Goal: Task Accomplishment & Management: Complete application form

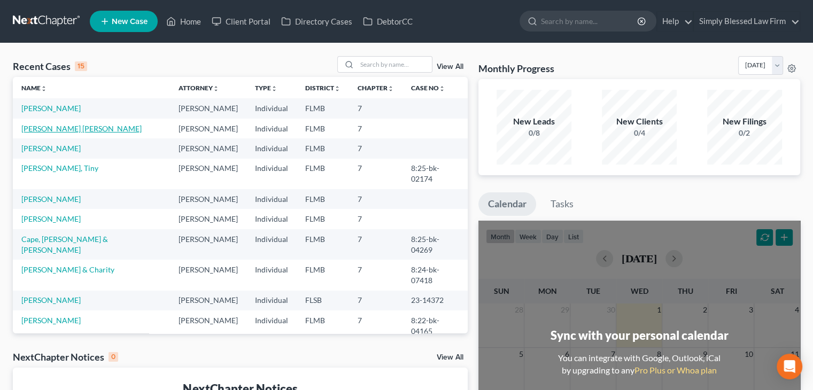
click at [83, 130] on link "[PERSON_NAME] [PERSON_NAME]" at bounding box center [81, 128] width 120 height 9
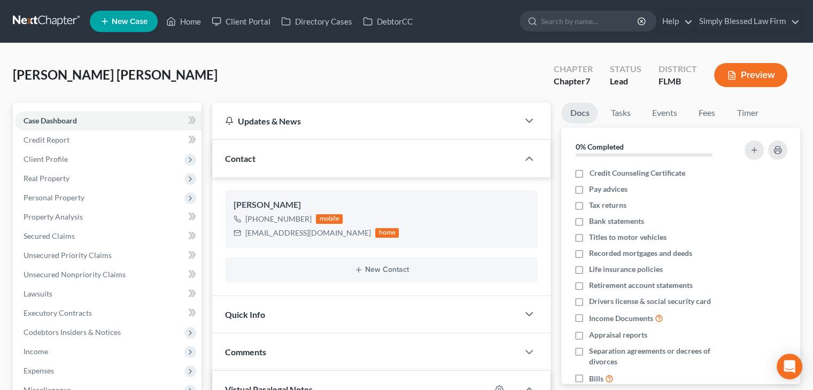
scroll to position [1275, 0]
click at [127, 256] on link "Unsecured Priority Claims" at bounding box center [108, 255] width 187 height 19
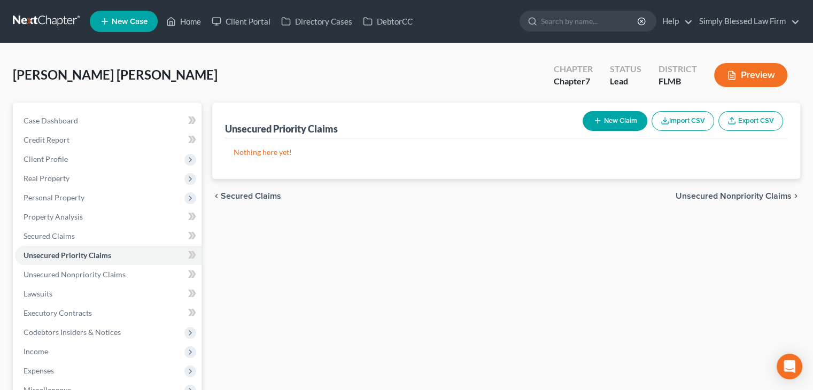
click at [605, 118] on button "New Claim" at bounding box center [615, 121] width 65 height 20
select select "0"
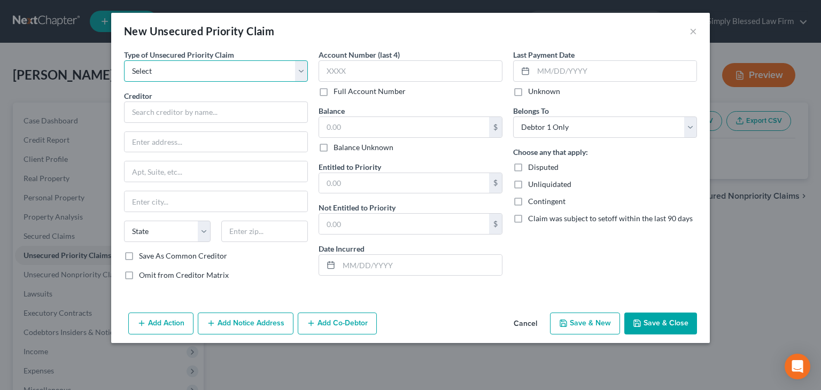
click at [296, 73] on select "Select Taxes & Other Government Units Domestic Support Obligations Extensions o…" at bounding box center [216, 70] width 184 height 21
click at [531, 326] on button "Cancel" at bounding box center [525, 324] width 41 height 21
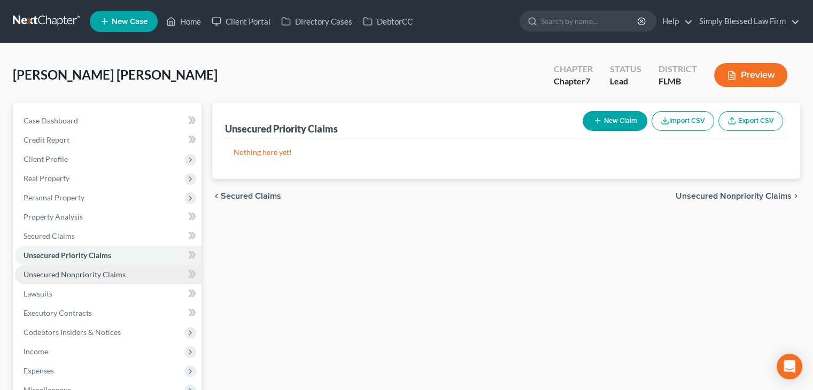
click at [161, 274] on link "Unsecured Nonpriority Claims" at bounding box center [108, 274] width 187 height 19
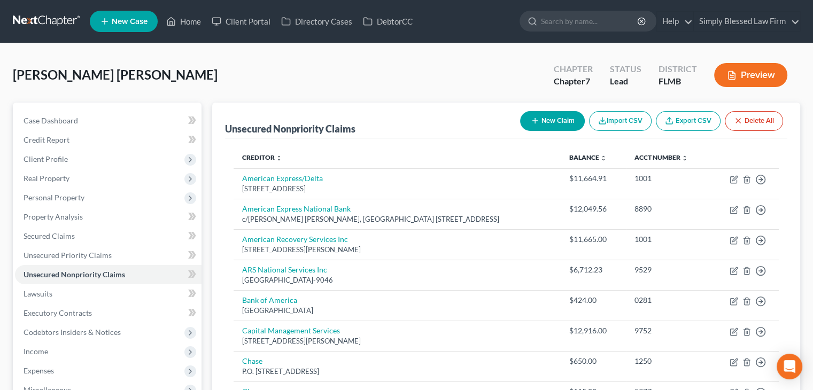
click at [546, 125] on button "New Claim" at bounding box center [552, 121] width 65 height 20
select select "0"
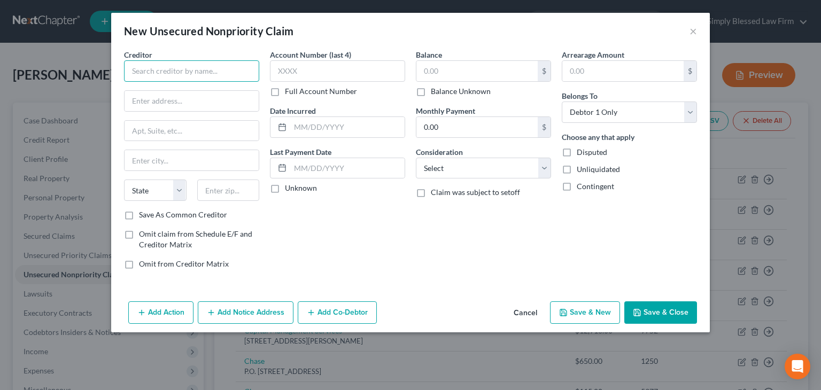
click at [192, 76] on input "text" at bounding box center [191, 70] width 135 height 21
type input "Department of Education/Nelnet"
paste input "[STREET_ADDRESS]"
drag, startPoint x: 229, startPoint y: 100, endPoint x: 252, endPoint y: 100, distance: 23.0
click at [252, 100] on input "[STREET_ADDRESS]" at bounding box center [192, 101] width 134 height 20
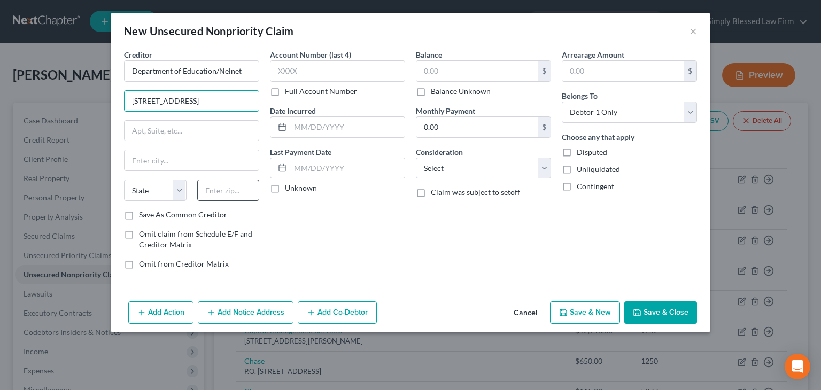
type input "[STREET_ADDRESS]"
click at [225, 190] on input "text" at bounding box center [228, 190] width 63 height 21
paste input "68508"
type input "68508"
click at [228, 100] on input "[STREET_ADDRESS]" at bounding box center [192, 101] width 134 height 20
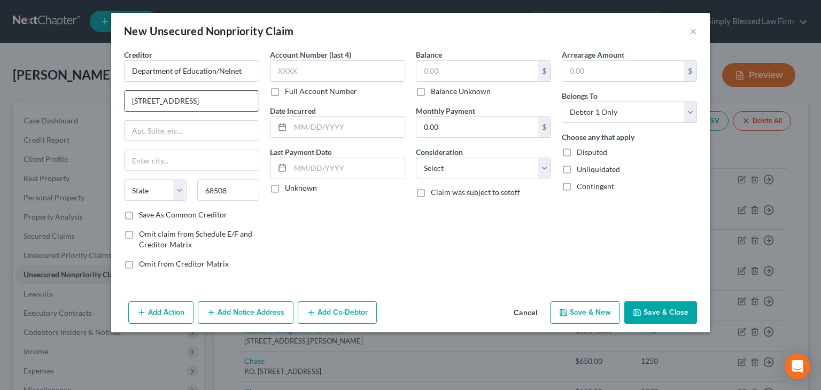
type input "Lincoln"
select select "30"
type input "[STREET_ADDRESS]"
click at [421, 72] on input "text" at bounding box center [477, 71] width 121 height 20
type input "10,782.65"
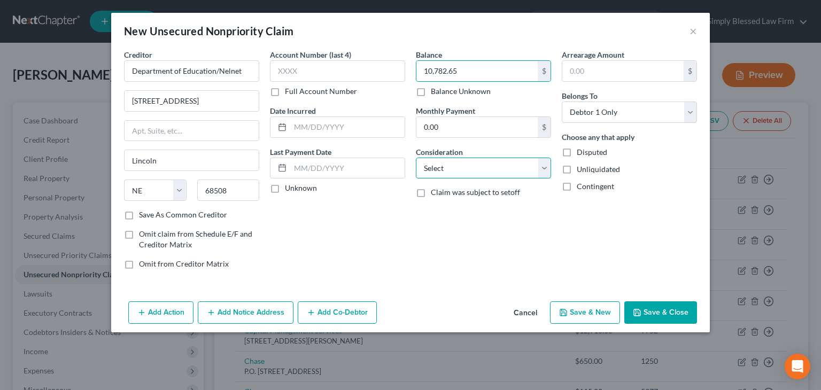
click at [510, 171] on select "Select Cable / Satellite Services Collection Agency Credit Card Debt Debt Couns…" at bounding box center [483, 168] width 135 height 21
select select "17"
click at [416, 158] on select "Select Cable / Satellite Services Collection Agency Credit Card Debt Debt Couns…" at bounding box center [483, 168] width 135 height 21
click at [645, 313] on button "Save & Close" at bounding box center [660, 313] width 73 height 22
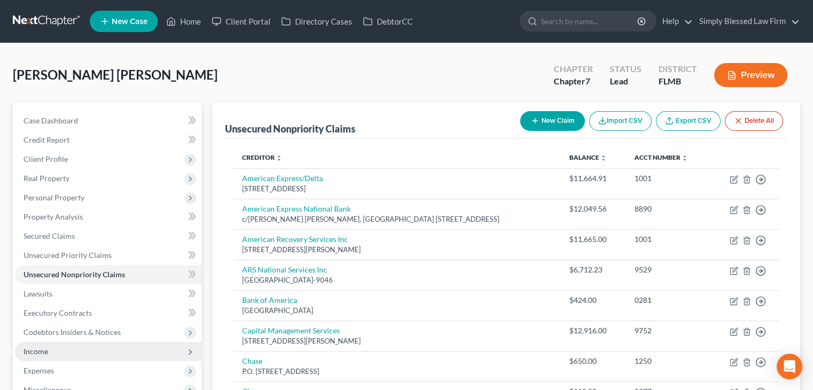
click at [121, 352] on span "Income" at bounding box center [108, 351] width 187 height 19
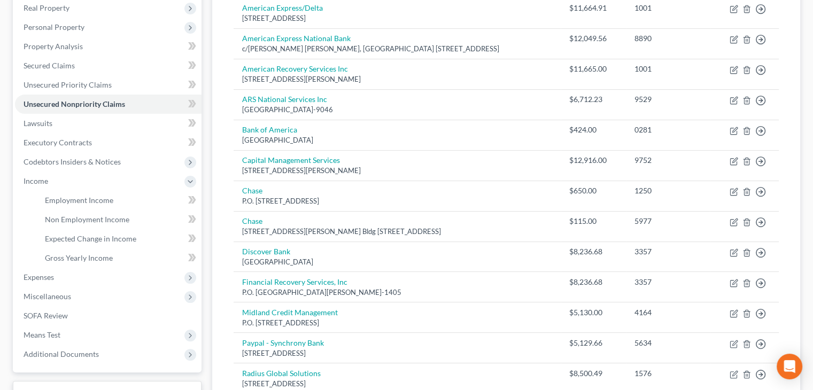
scroll to position [171, 0]
click at [103, 197] on span "Employment Income" at bounding box center [79, 199] width 68 height 9
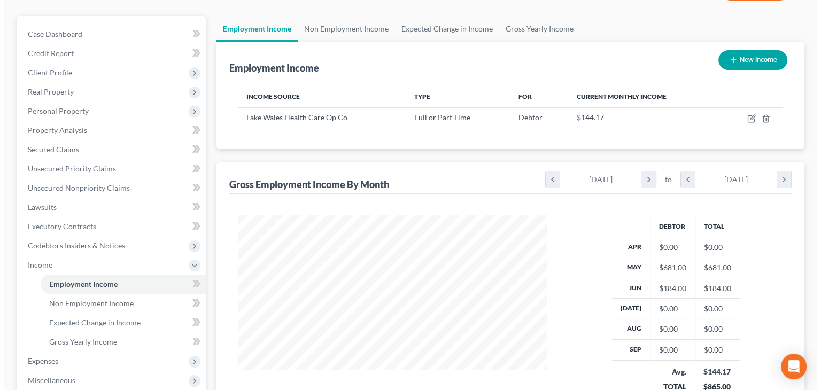
scroll to position [86, 0]
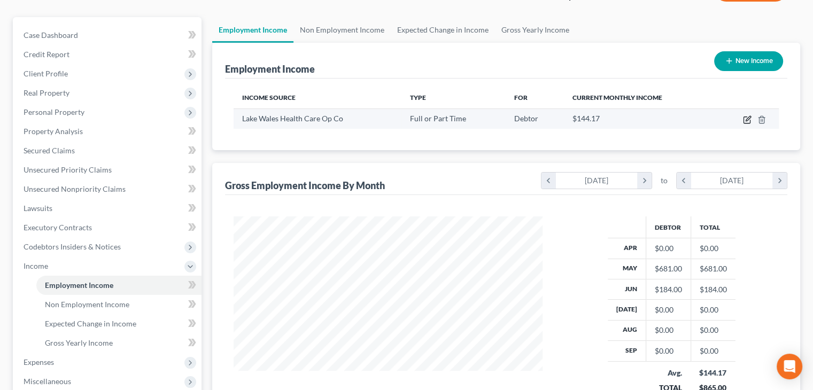
click at [747, 120] on icon "button" at bounding box center [747, 119] width 9 height 9
select select "0"
select select "15"
select select "2"
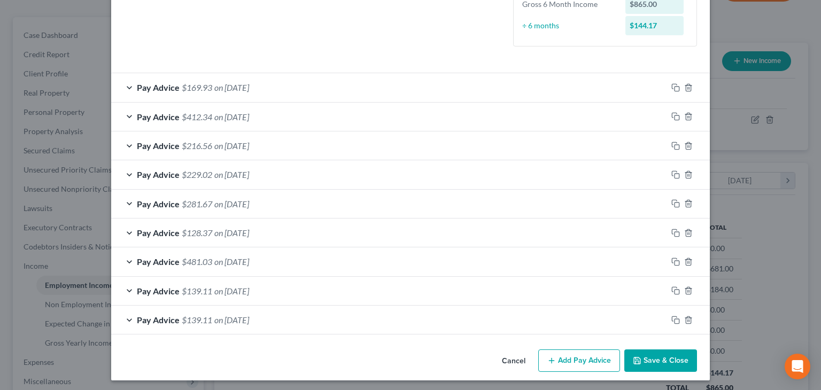
scroll to position [285, 0]
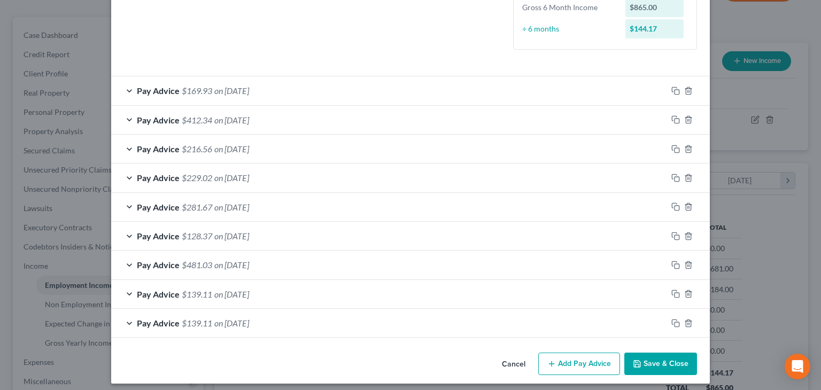
click at [580, 359] on button "Add Pay Advice" at bounding box center [579, 364] width 82 height 22
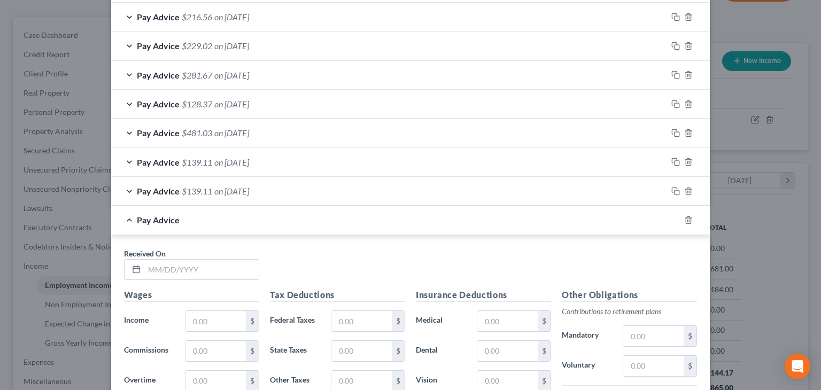
scroll to position [485, 0]
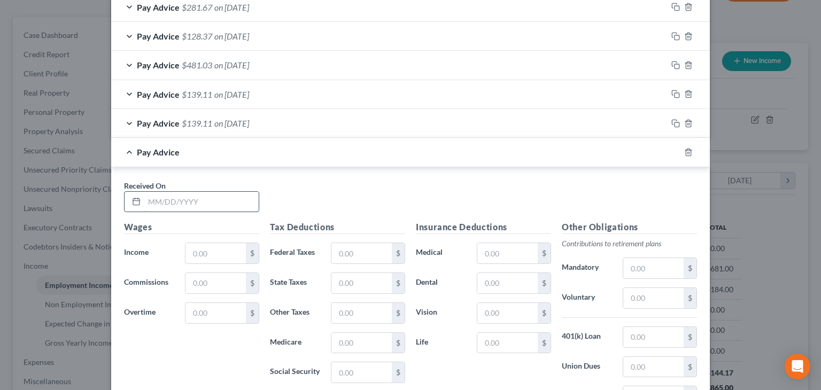
click at [147, 199] on input "text" at bounding box center [201, 202] width 114 height 20
type input "[DATE]"
click at [186, 251] on input "text" at bounding box center [216, 253] width 60 height 20
type input "364.70"
click at [355, 368] on input "text" at bounding box center [361, 373] width 60 height 20
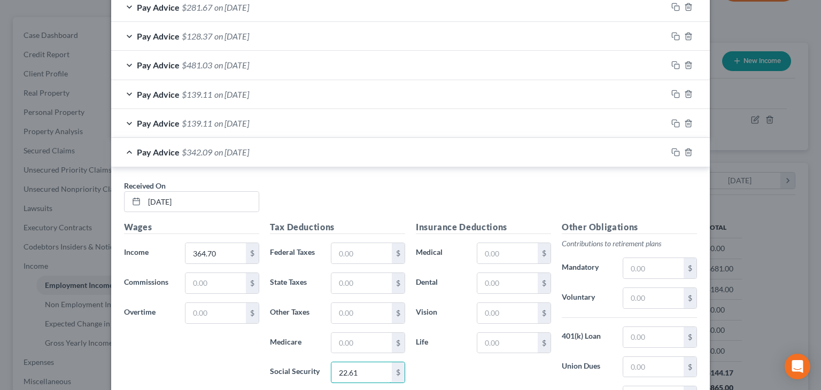
type input "22.61"
click at [359, 344] on input "text" at bounding box center [361, 343] width 60 height 20
type input "5.29"
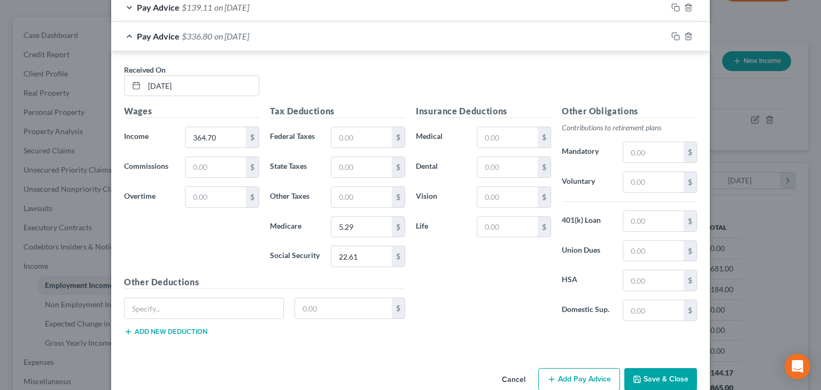
scroll to position [620, 0]
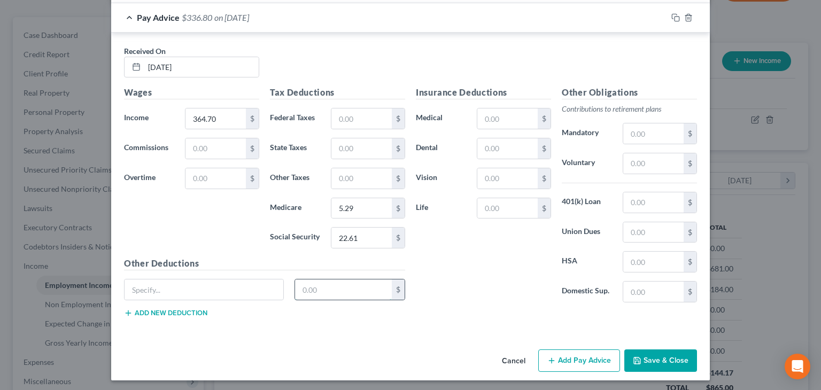
click at [355, 289] on input "text" at bounding box center [343, 290] width 97 height 20
click at [677, 353] on button "Save & Close" at bounding box center [660, 361] width 73 height 22
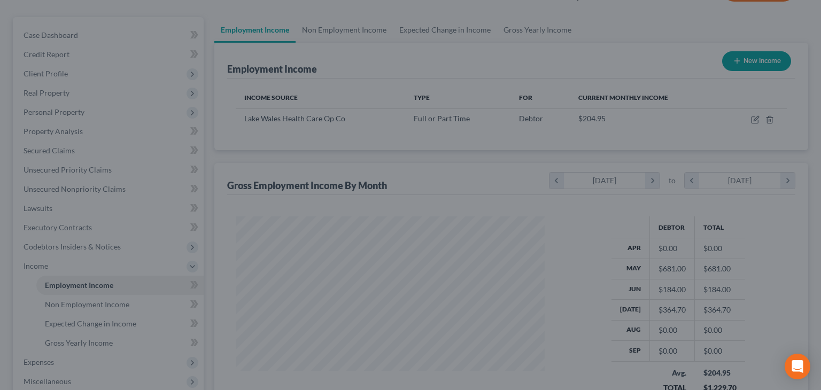
scroll to position [534472, 534332]
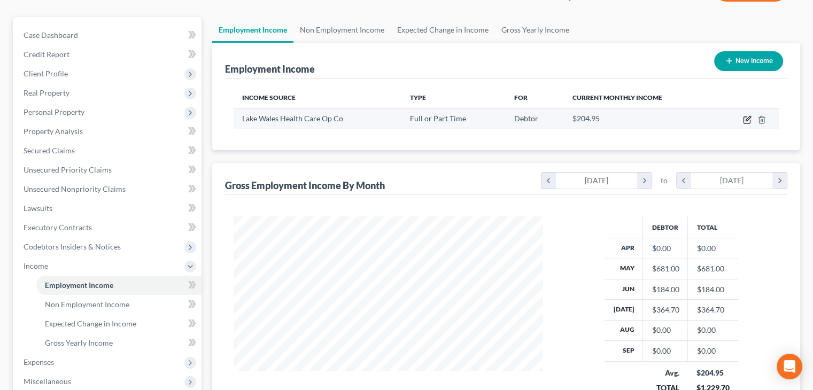
click at [745, 122] on icon "button" at bounding box center [747, 120] width 6 height 6
select select "0"
select select "15"
select select "2"
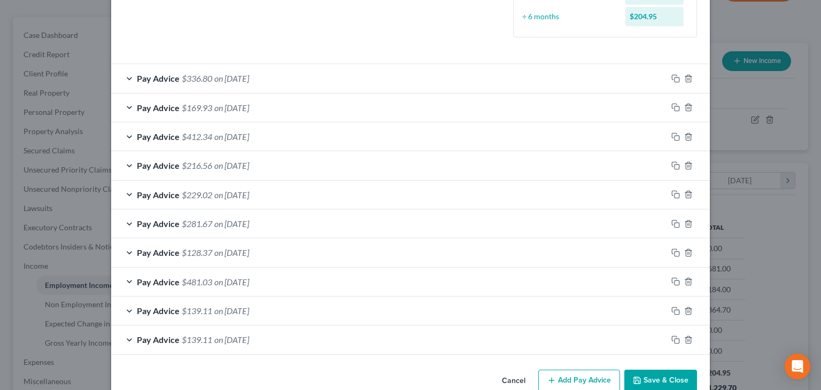
scroll to position [319, 0]
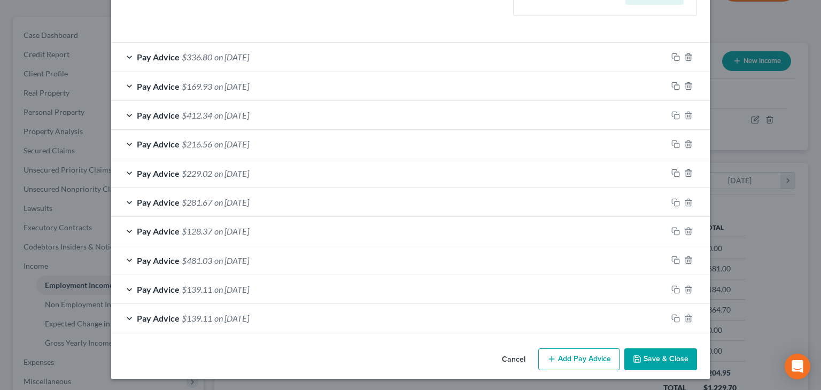
click at [570, 358] on button "Add Pay Advice" at bounding box center [579, 360] width 82 height 22
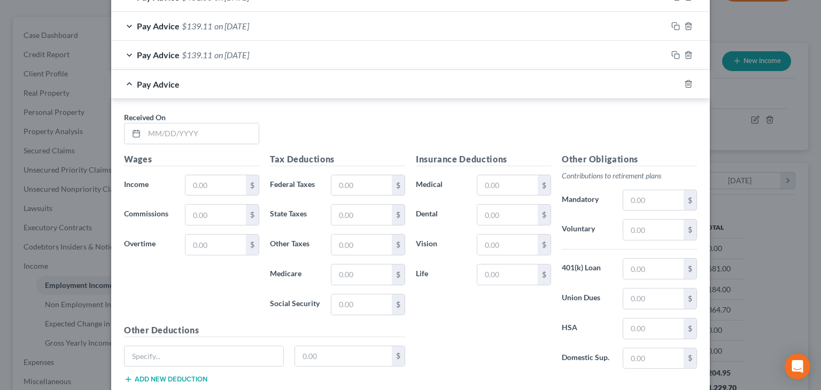
scroll to position [586, 0]
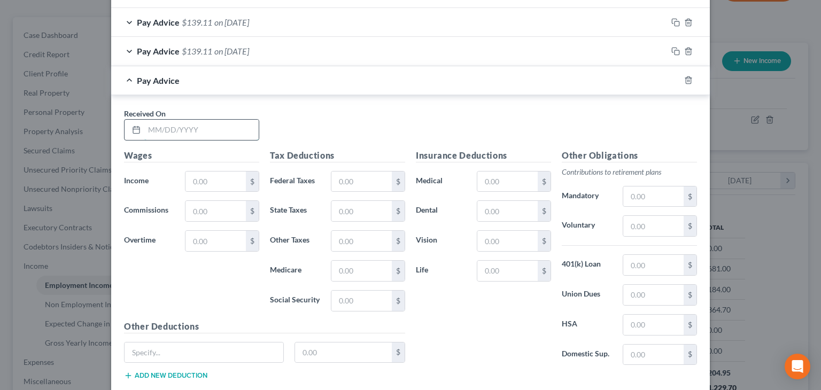
click at [202, 129] on input "text" at bounding box center [201, 130] width 114 height 20
type input "[DATE]"
click at [204, 174] on input "text" at bounding box center [216, 182] width 60 height 20
type input "367.90"
click at [334, 304] on input "text" at bounding box center [361, 301] width 60 height 20
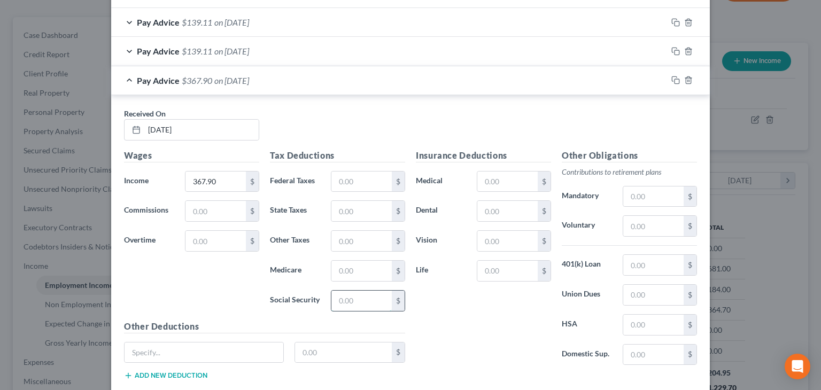
click at [334, 304] on input "text" at bounding box center [361, 301] width 60 height 20
type input "22.81"
click at [331, 268] on input "text" at bounding box center [361, 271] width 60 height 20
type input "5.34"
click at [351, 181] on input "text" at bounding box center [361, 182] width 60 height 20
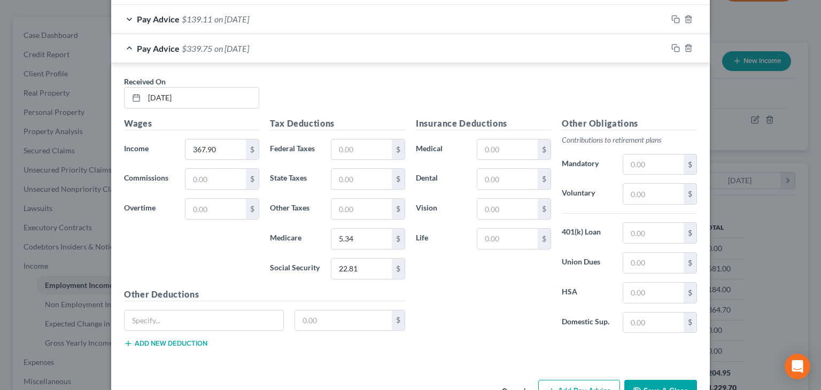
scroll to position [649, 0]
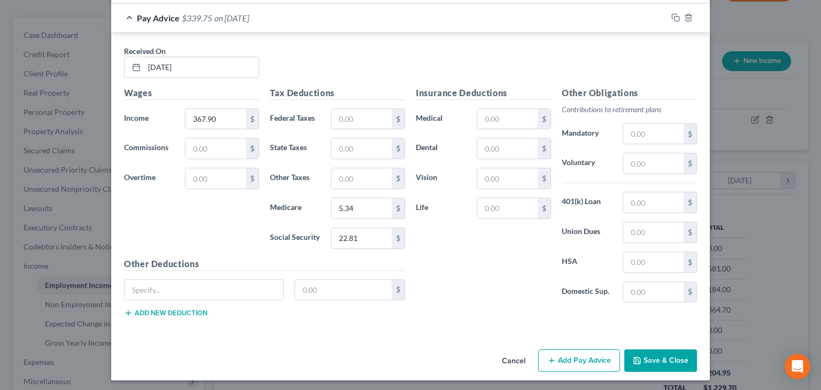
click at [591, 359] on button "Add Pay Advice" at bounding box center [579, 361] width 82 height 22
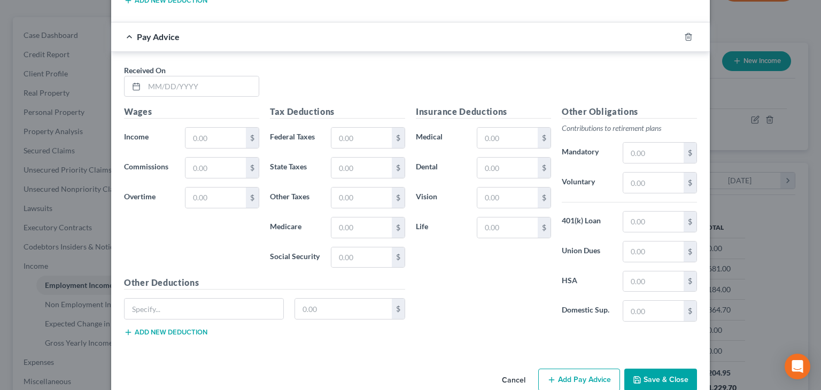
scroll to position [957, 0]
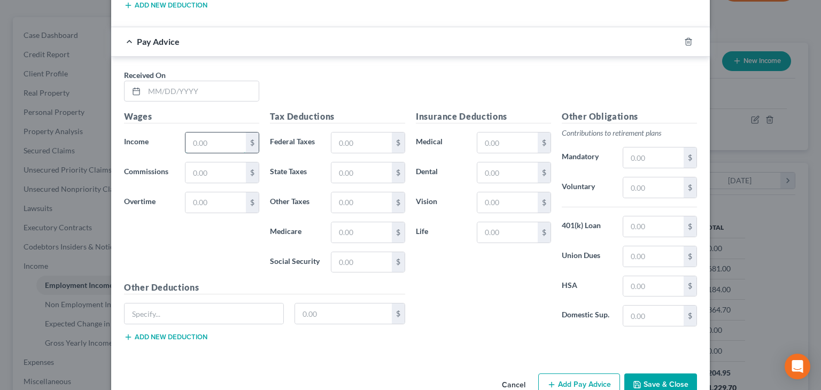
click at [189, 135] on input "text" at bounding box center [216, 143] width 60 height 20
type input "653.10"
click at [335, 255] on input "text" at bounding box center [361, 262] width 60 height 20
type input "40.49"
click at [337, 230] on input "text" at bounding box center [361, 232] width 60 height 20
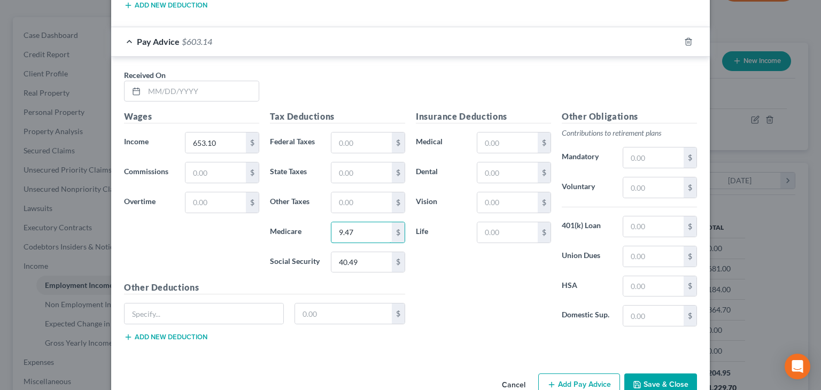
type input "9.47"
click at [584, 379] on button "Add Pay Advice" at bounding box center [579, 385] width 82 height 22
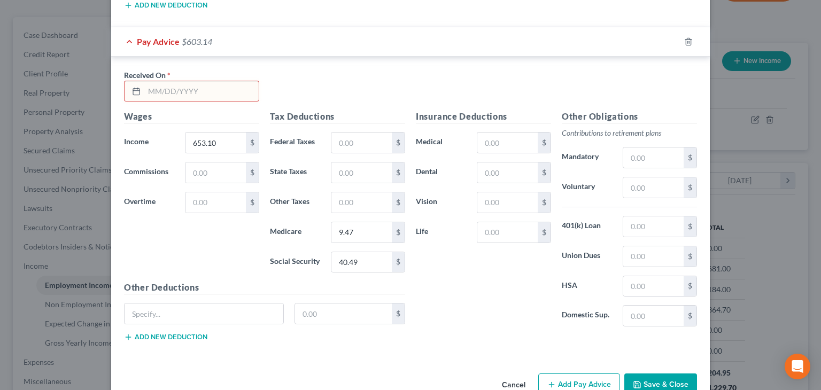
click at [150, 82] on input "text" at bounding box center [201, 91] width 114 height 20
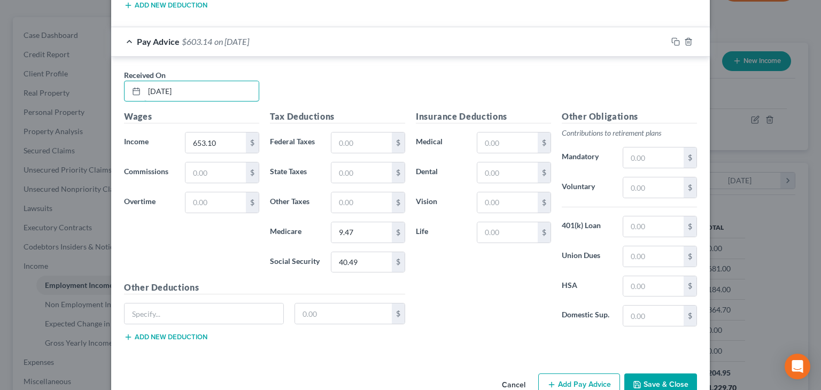
type input "[DATE]"
click at [594, 378] on button "Add Pay Advice" at bounding box center [579, 385] width 82 height 22
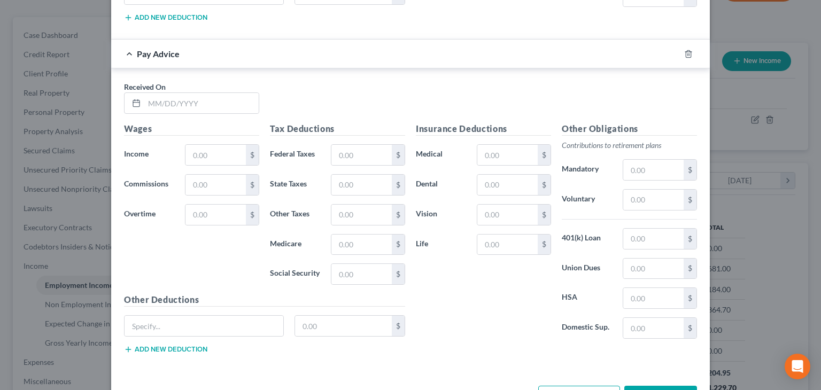
scroll to position [1278, 0]
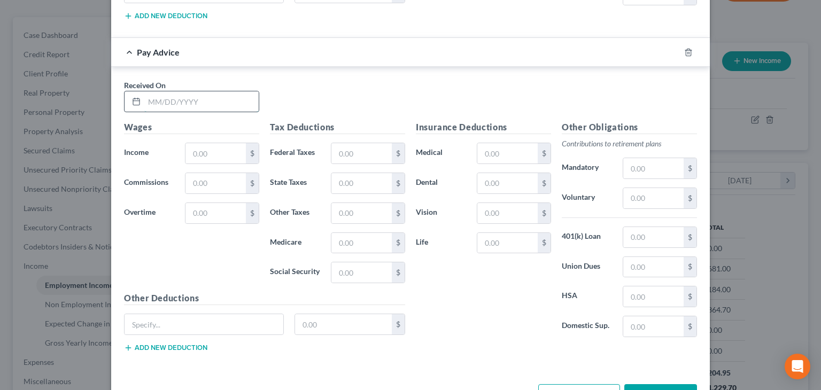
click at [144, 102] on input "text" at bounding box center [201, 101] width 114 height 20
type input "[DATE]"
click at [196, 155] on input "text" at bounding box center [216, 153] width 60 height 20
type input "461.40"
click at [331, 265] on input "text" at bounding box center [361, 273] width 60 height 20
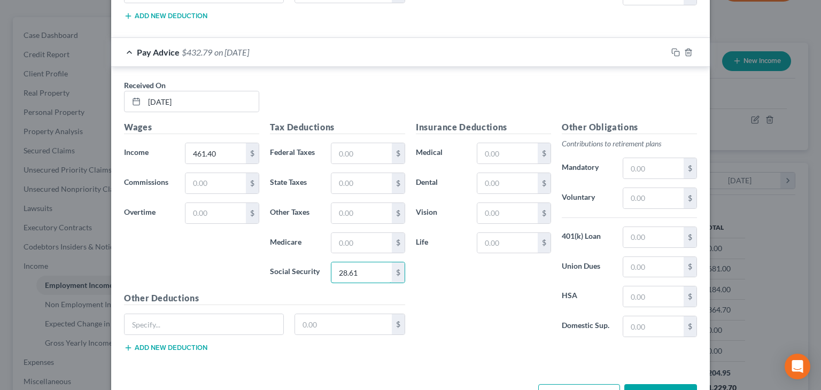
type input "28.61"
click at [338, 240] on input "text" at bounding box center [361, 243] width 60 height 20
type input "6.69"
click at [338, 207] on input "text" at bounding box center [361, 213] width 60 height 20
click at [588, 387] on button "Add Pay Advice" at bounding box center [579, 395] width 82 height 22
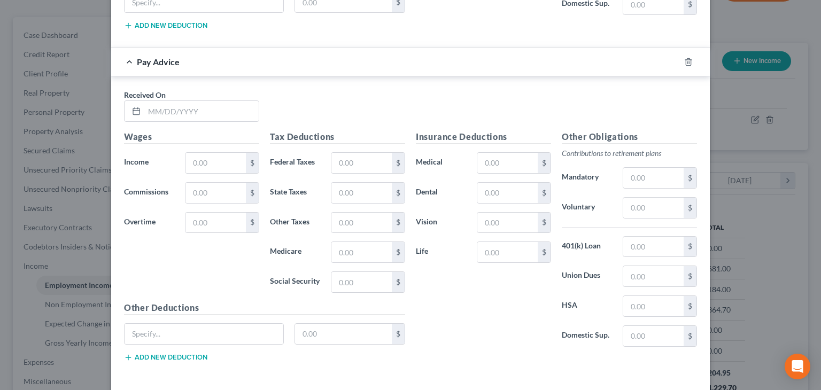
scroll to position [1610, 0]
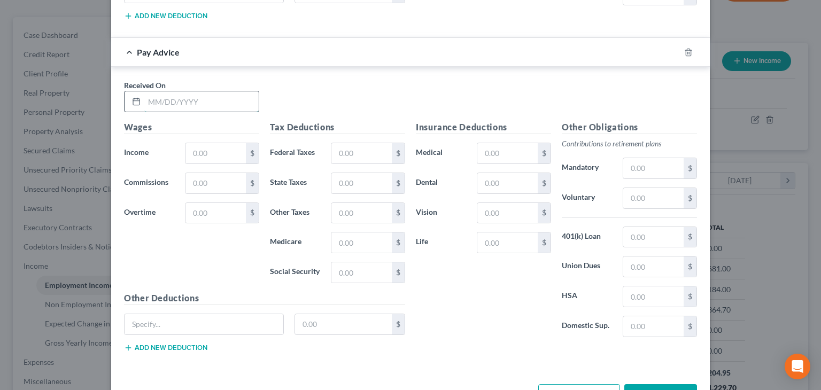
click at [166, 91] on input "text" at bounding box center [201, 101] width 114 height 20
type input "[DATE]"
click at [189, 143] on input "text" at bounding box center [216, 153] width 60 height 20
type input "291.40"
click at [334, 263] on input "text" at bounding box center [361, 273] width 60 height 20
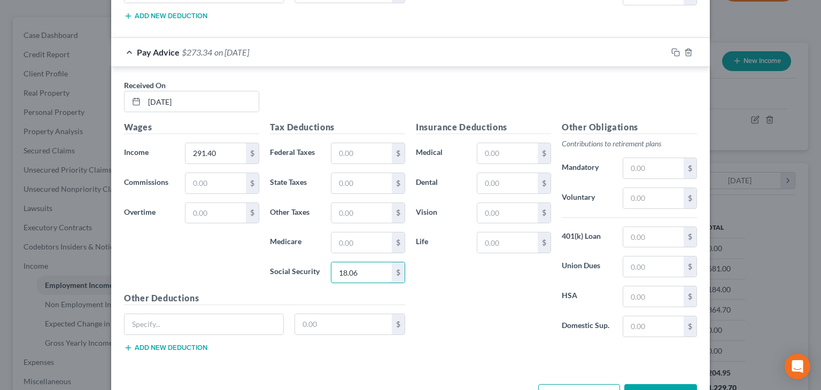
type input "18.06"
click at [334, 233] on input "text" at bounding box center [361, 243] width 60 height 20
type input "4.22"
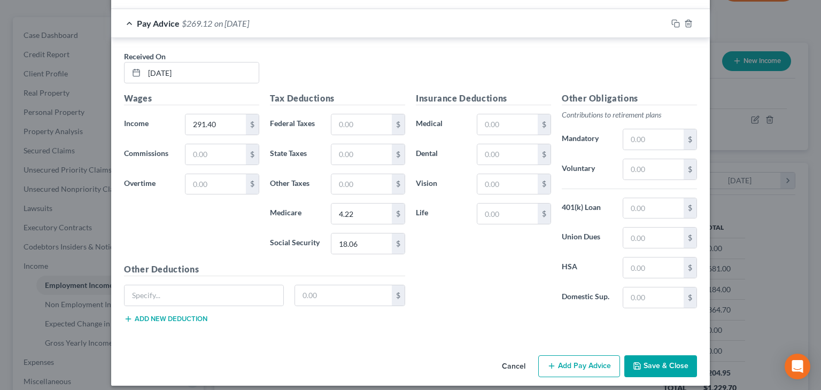
click at [584, 360] on button "Add Pay Advice" at bounding box center [579, 367] width 82 height 22
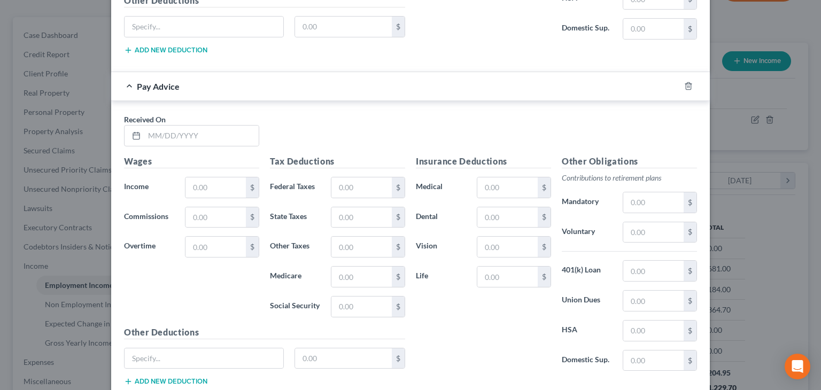
scroll to position [1910, 0]
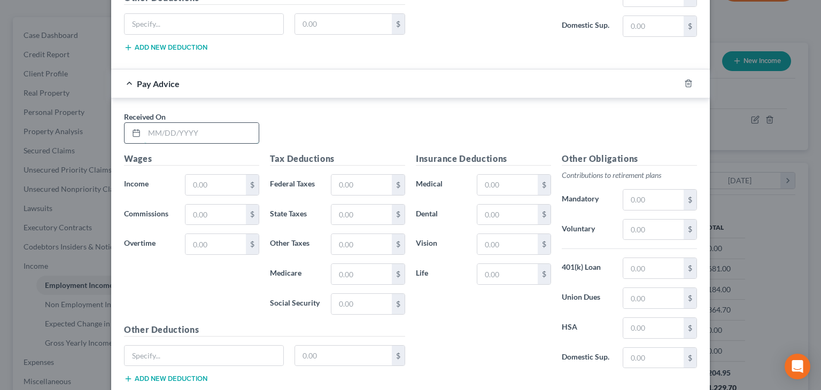
click at [193, 128] on input "text" at bounding box center [201, 133] width 114 height 20
type input "[DATE]"
click at [194, 175] on input "text" at bounding box center [216, 185] width 60 height 20
type input "1,030"
click at [345, 176] on input "text" at bounding box center [361, 185] width 60 height 20
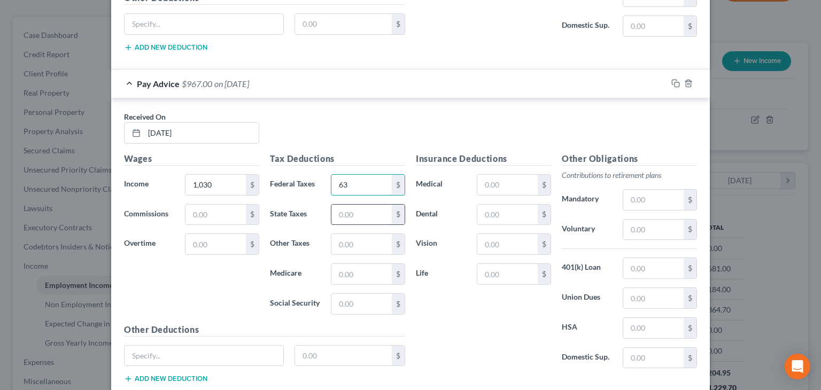
type input "6"
click at [339, 294] on input "text" at bounding box center [361, 304] width 60 height 20
type input "63.86"
click at [335, 270] on input "text" at bounding box center [361, 274] width 60 height 20
type input "14.94"
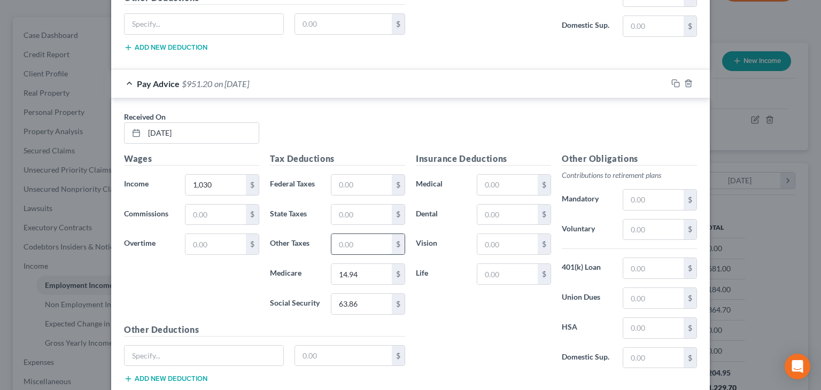
click at [341, 238] on input "text" at bounding box center [361, 244] width 60 height 20
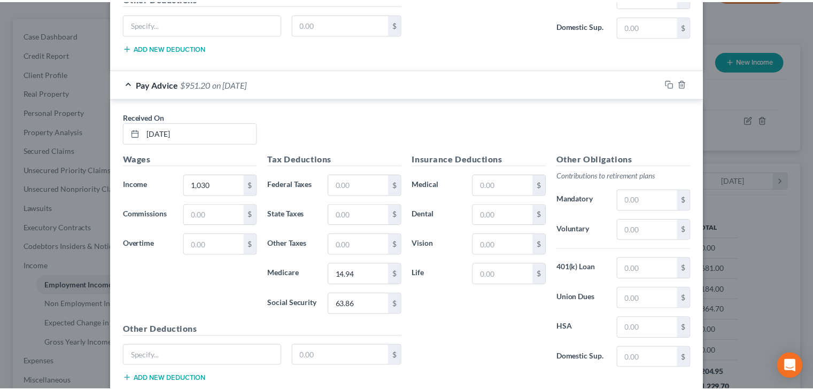
scroll to position [1969, 0]
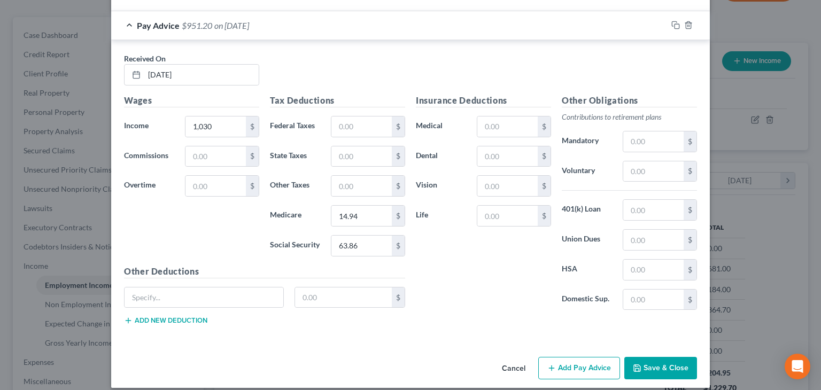
click at [674, 359] on button "Save & Close" at bounding box center [660, 368] width 73 height 22
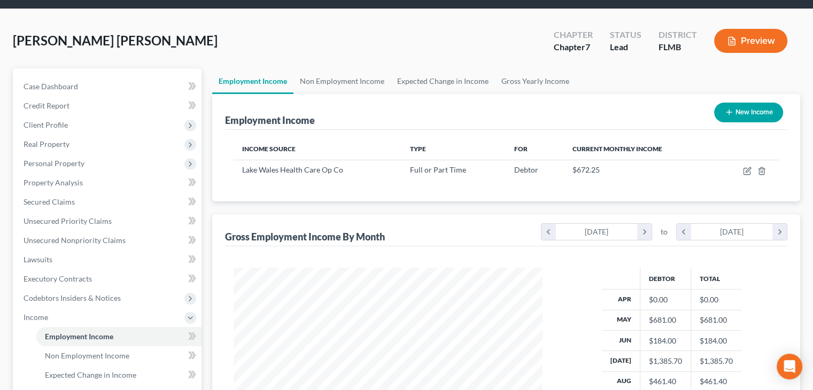
scroll to position [0, 0]
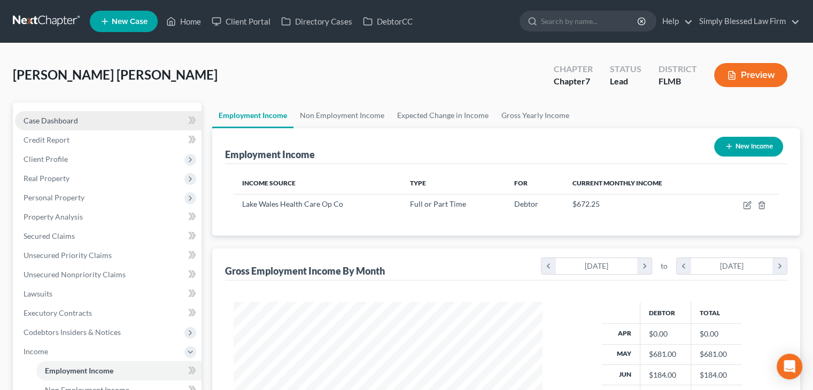
click at [100, 122] on link "Case Dashboard" at bounding box center [108, 120] width 187 height 19
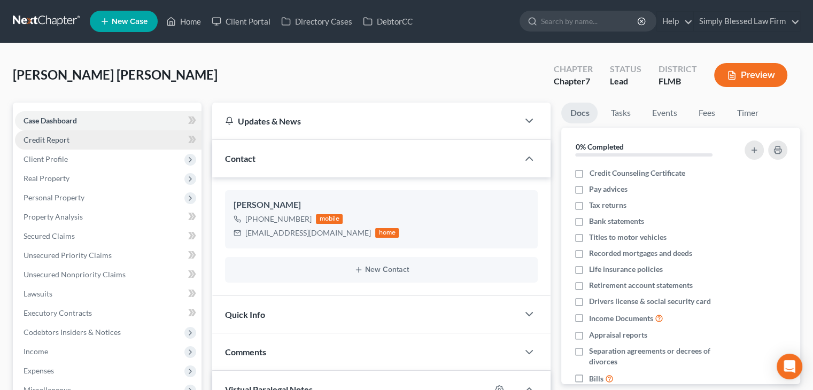
scroll to position [1275, 0]
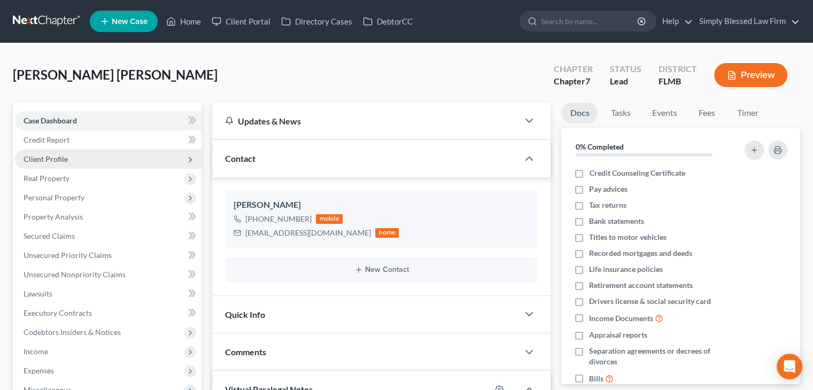
click at [90, 159] on span "Client Profile" at bounding box center [108, 159] width 187 height 19
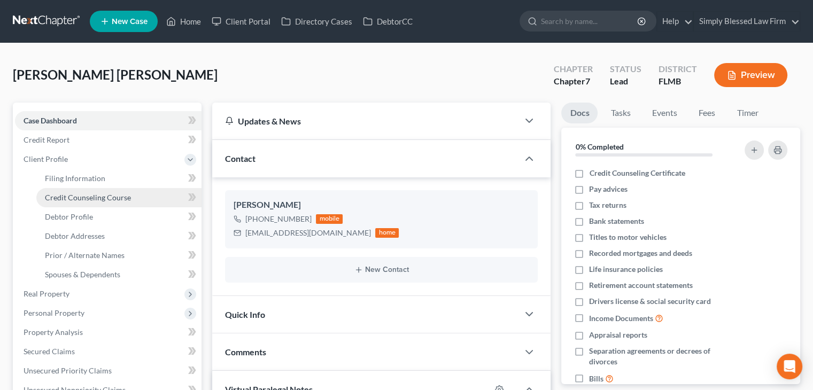
click at [87, 199] on span "Credit Counseling Course" at bounding box center [88, 197] width 86 height 9
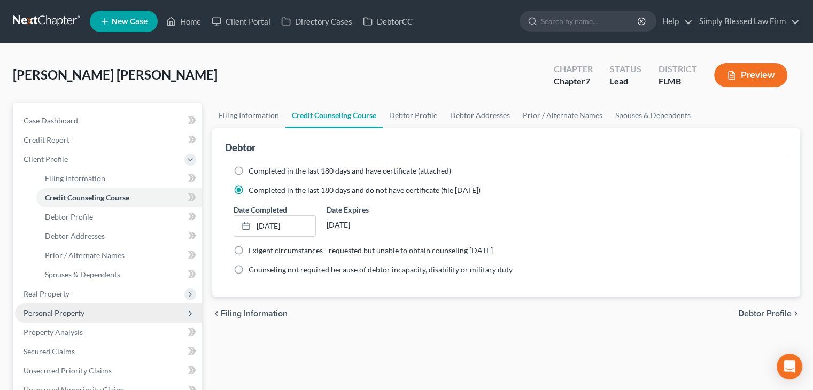
click at [89, 312] on span "Personal Property" at bounding box center [108, 313] width 187 height 19
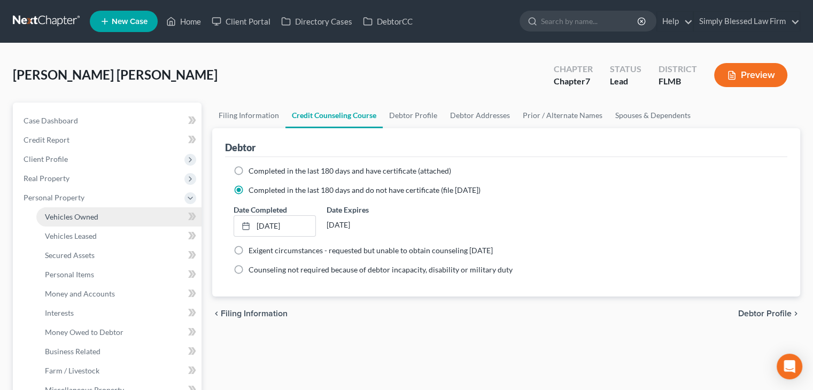
click at [127, 222] on link "Vehicles Owned" at bounding box center [118, 216] width 165 height 19
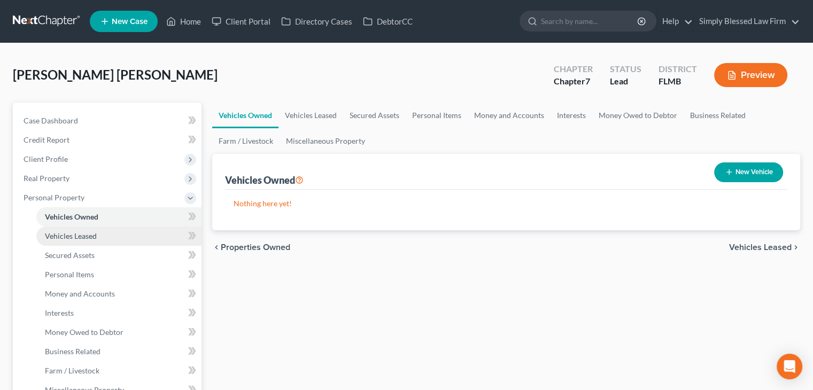
click at [126, 232] on link "Vehicles Leased" at bounding box center [118, 236] width 165 height 19
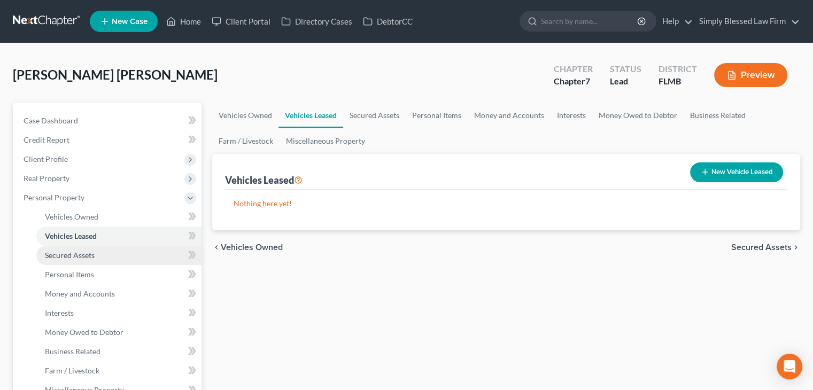
click at [122, 254] on link "Secured Assets" at bounding box center [118, 255] width 165 height 19
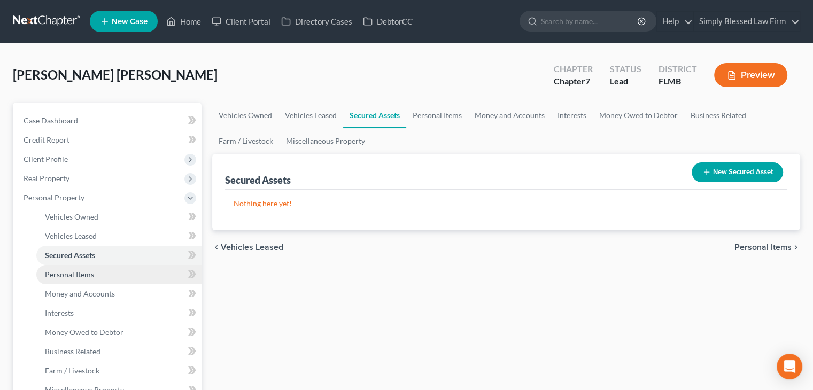
click at [118, 276] on link "Personal Items" at bounding box center [118, 274] width 165 height 19
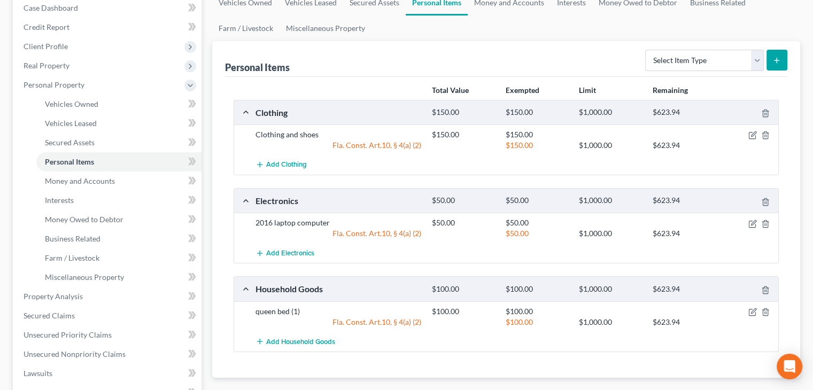
scroll to position [112, 0]
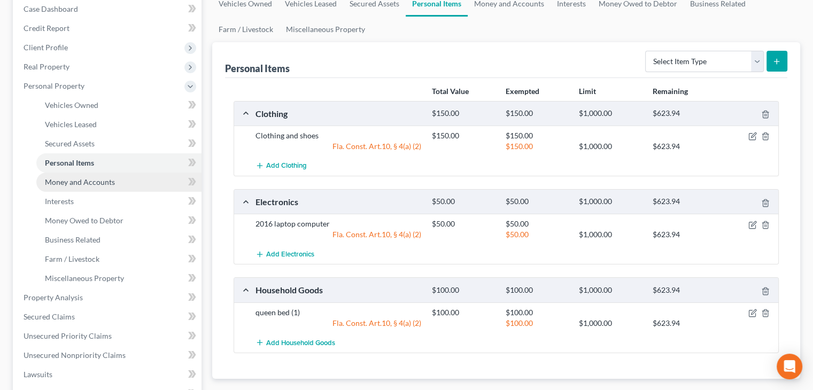
click at [127, 183] on link "Money and Accounts" at bounding box center [118, 182] width 165 height 19
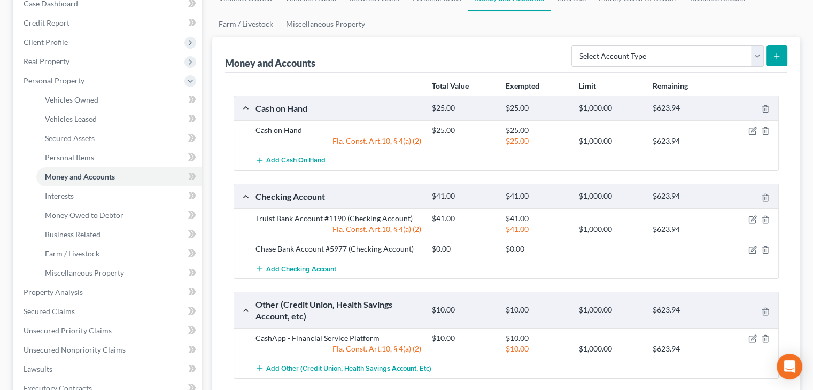
scroll to position [115, 0]
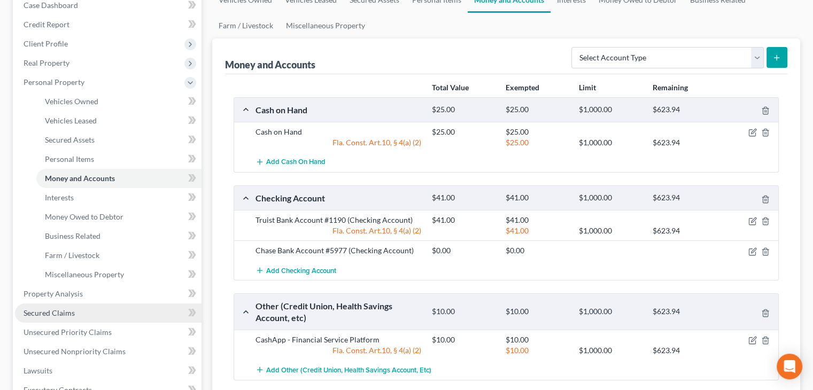
click at [103, 309] on link "Secured Claims" at bounding box center [108, 313] width 187 height 19
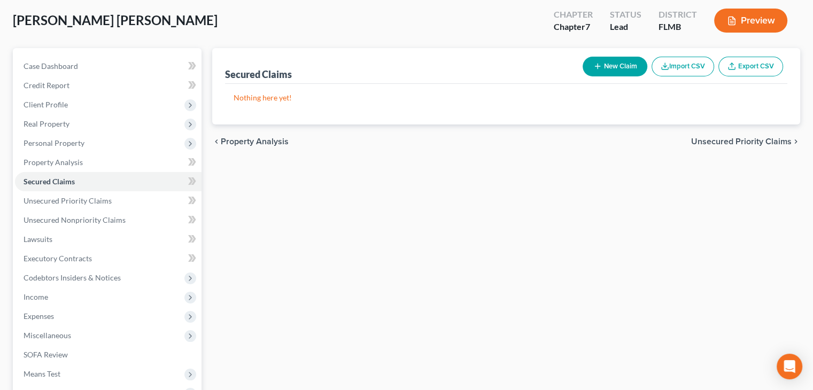
scroll to position [63, 0]
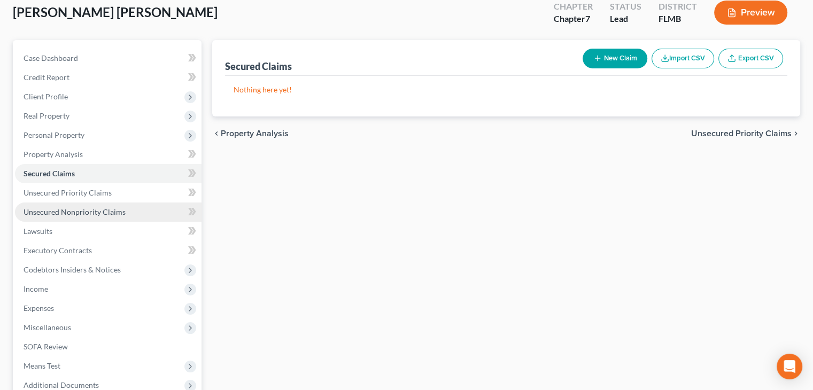
click at [128, 213] on link "Unsecured Nonpriority Claims" at bounding box center [108, 212] width 187 height 19
